Goal: Transaction & Acquisition: Purchase product/service

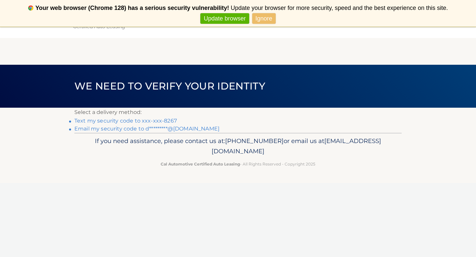
click at [169, 120] on link "Text my security code to xxx-xxx-8267" at bounding box center [125, 121] width 102 height 6
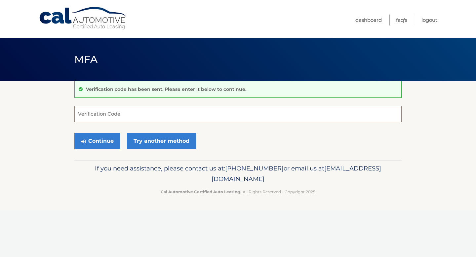
click at [155, 115] on input "Verification Code" at bounding box center [237, 114] width 327 height 17
type input "768328"
click at [103, 139] on button "Continue" at bounding box center [97, 141] width 46 height 17
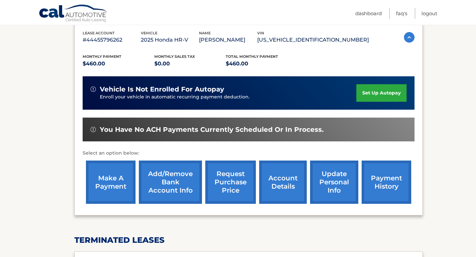
scroll to position [118, 0]
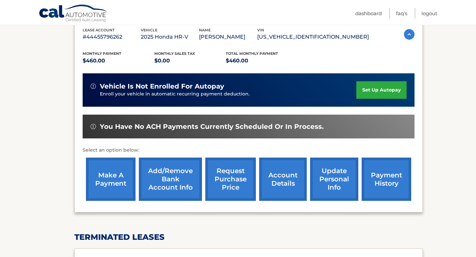
click at [110, 172] on link "make a payment" at bounding box center [111, 179] width 50 height 43
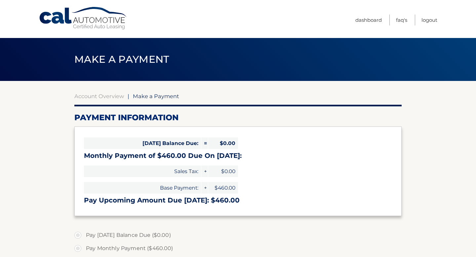
select select "NTg1ZTE4MzEtMTMwNi00YmI4LTg2NjItOTdiYzFhN2Y4ZTAz"
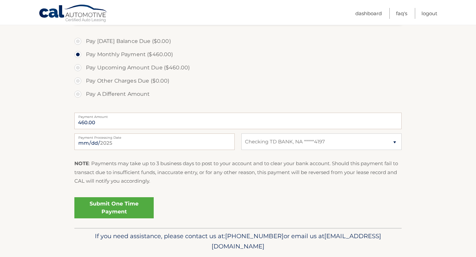
scroll to position [194, 0]
click at [104, 205] on link "Submit One Time Payment" at bounding box center [113, 207] width 79 height 21
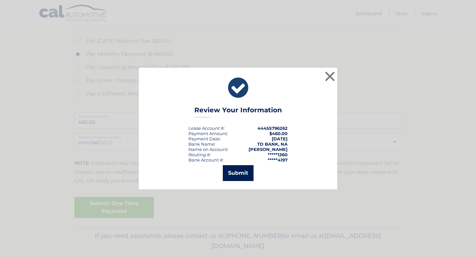
click at [231, 174] on button "Submit" at bounding box center [238, 173] width 31 height 16
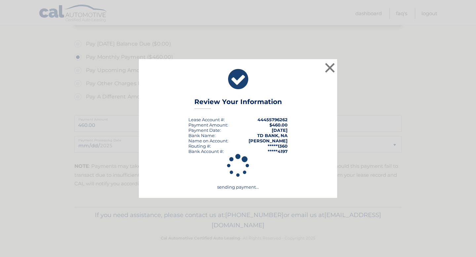
scroll to position [191, 0]
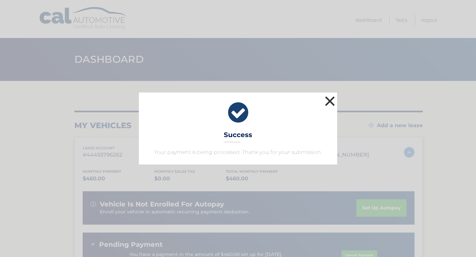
click at [328, 101] on button "×" at bounding box center [329, 100] width 13 height 13
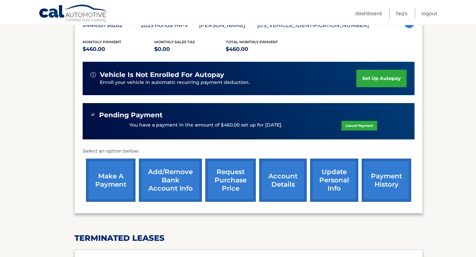
scroll to position [131, 0]
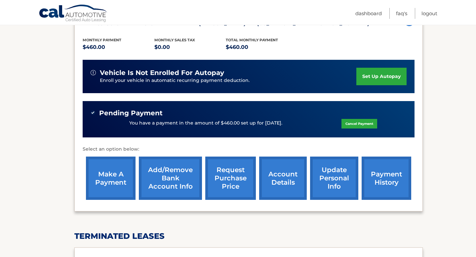
click at [332, 175] on link "update personal info" at bounding box center [334, 178] width 48 height 43
click at [275, 178] on link "account details" at bounding box center [283, 178] width 48 height 43
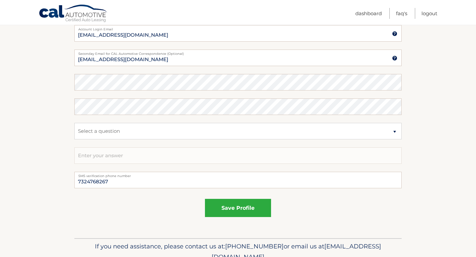
scroll to position [355, 0]
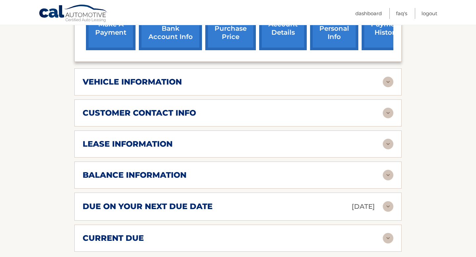
scroll to position [304, 0]
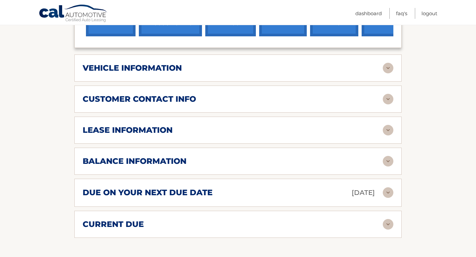
click at [389, 101] on img at bounding box center [387, 99] width 11 height 11
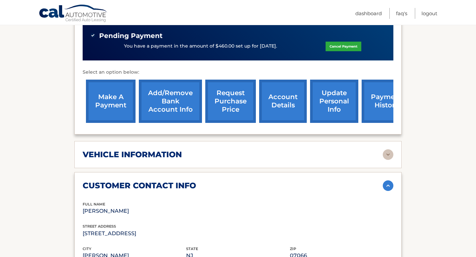
scroll to position [217, 0]
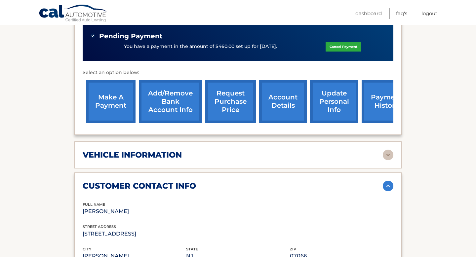
click at [275, 96] on link "account details" at bounding box center [283, 101] width 48 height 43
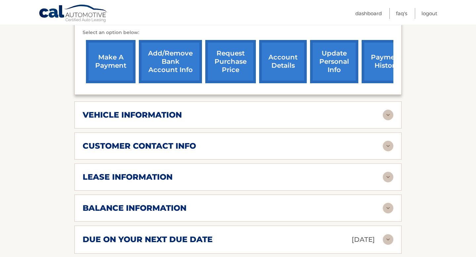
scroll to position [254, 0]
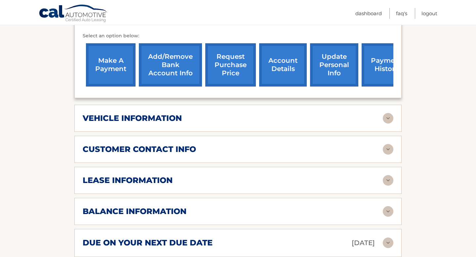
click at [390, 181] on img at bounding box center [387, 180] width 11 height 11
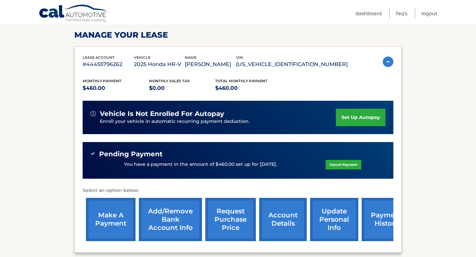
scroll to position [98, 0]
